Goal: Transaction & Acquisition: Purchase product/service

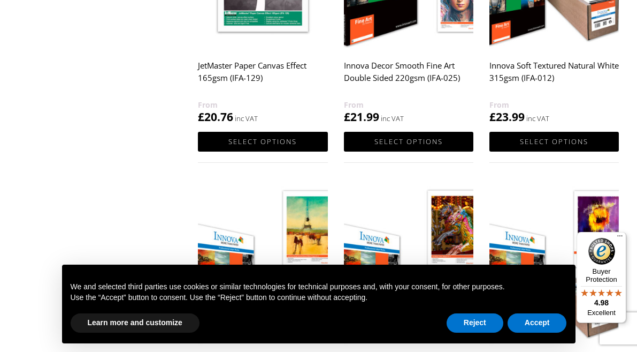
scroll to position [915, 0]
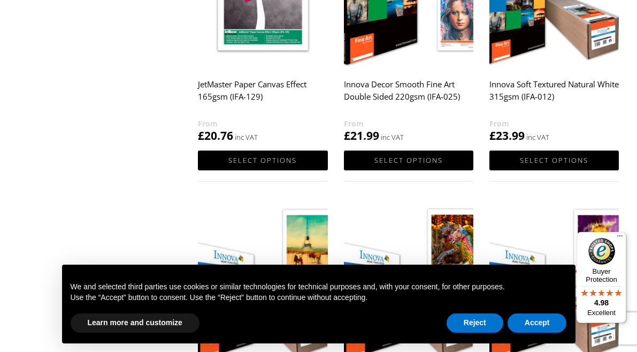
click at [394, 94] on h2 "Innova Decor Smooth Fine Art Double Sided 220gsm (IFA-025)" at bounding box center [409, 95] width 130 height 43
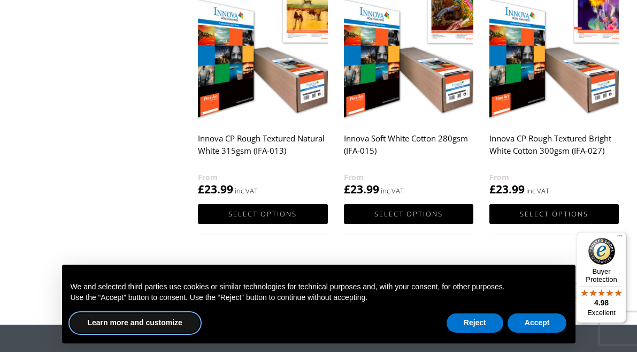
scroll to position [1159, 0]
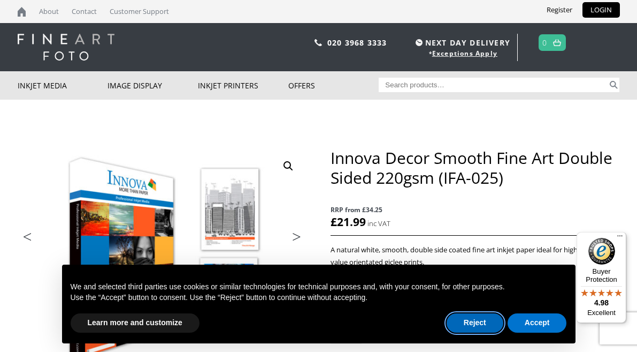
click at [480, 325] on button "Reject" at bounding box center [475, 322] width 57 height 19
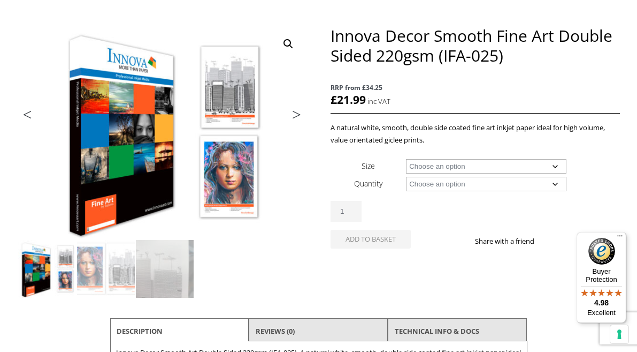
scroll to position [183, 0]
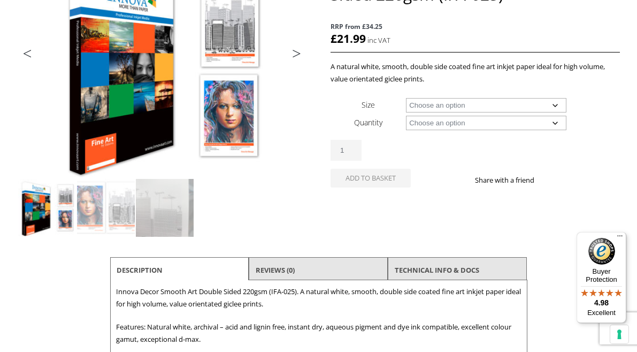
click at [406, 98] on select "Choose an option A4 Sheet A3 Sheet A3+ Sheet A2 Sheet" at bounding box center [486, 105] width 161 height 14
select select "a3-sheet"
click at [406, 116] on select "Choose an option 25 Sheets" at bounding box center [486, 123] width 161 height 14
select select "25-sheets"
select select "a3-sheet"
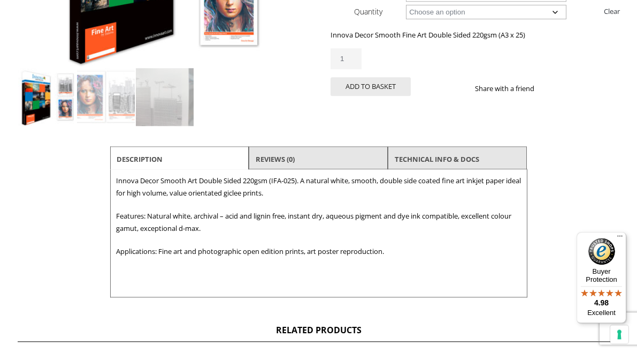
scroll to position [305, 0]
